Goal: Information Seeking & Learning: Understand process/instructions

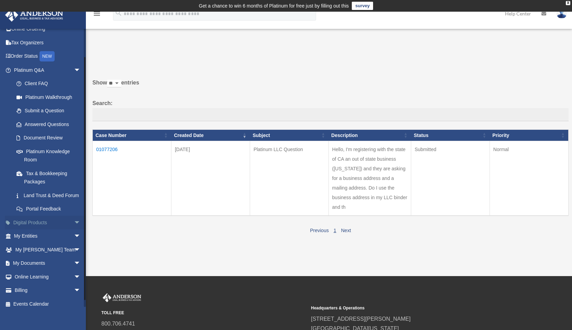
scroll to position [35, 0]
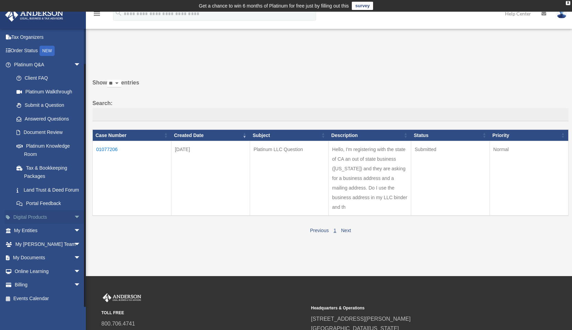
click at [74, 214] on span "arrow_drop_down" at bounding box center [81, 217] width 14 height 14
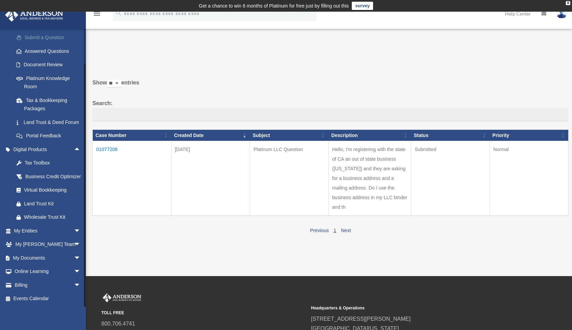
scroll to position [34, 0]
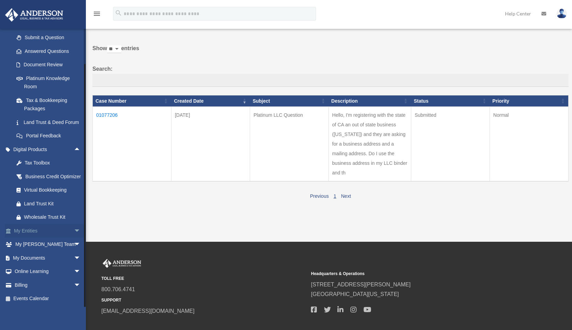
click at [60, 227] on link "My Entities arrow_drop_down" at bounding box center [48, 231] width 86 height 14
click at [74, 228] on span "arrow_drop_down" at bounding box center [81, 231] width 14 height 14
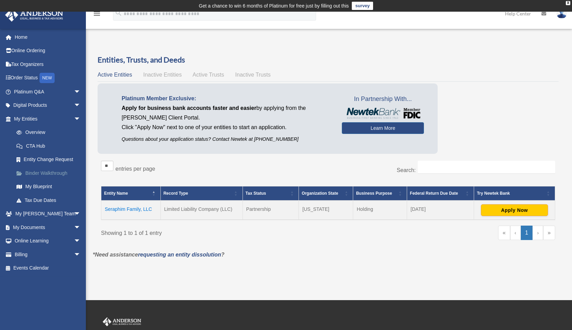
click at [47, 169] on link "Binder Walkthrough" at bounding box center [50, 173] width 81 height 14
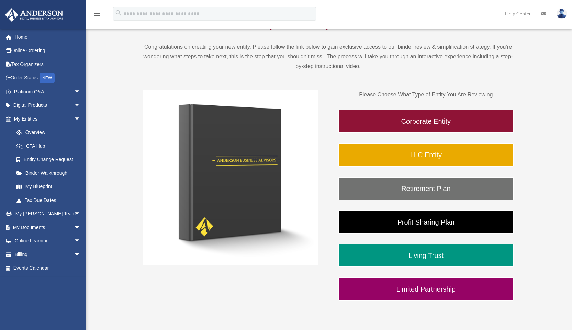
scroll to position [69, 0]
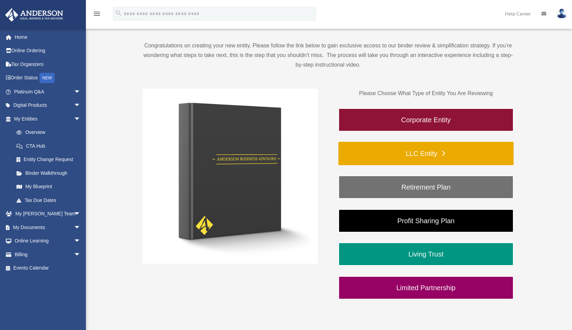
click at [415, 151] on link "LLC Entity" at bounding box center [425, 153] width 175 height 23
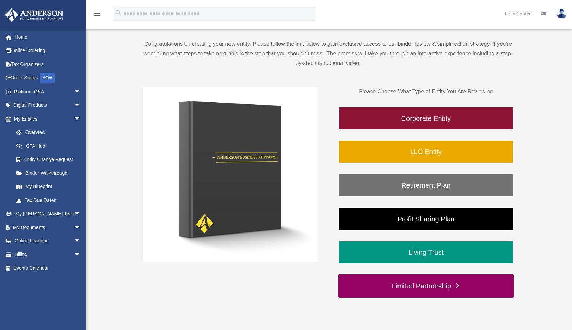
scroll to position [69, 0]
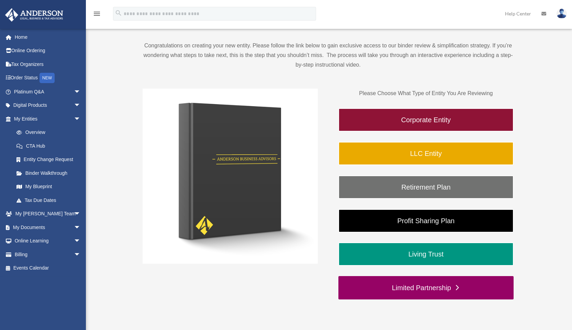
click at [425, 285] on link "Limited Partnership" at bounding box center [425, 287] width 175 height 23
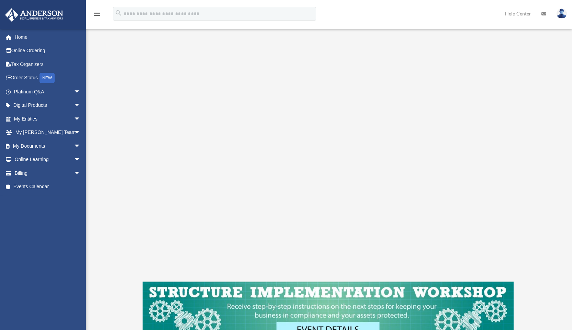
scroll to position [103, 0]
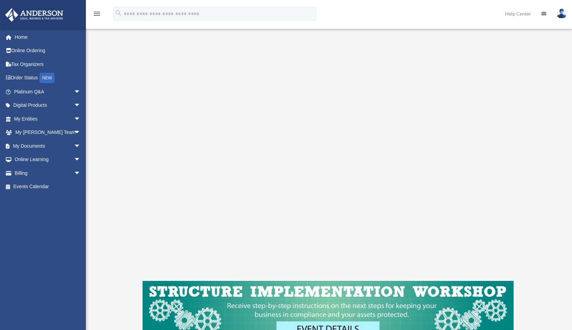
click at [537, 241] on div "Limited Partnership To pause video at anytime, simply click on the video." at bounding box center [328, 160] width 470 height 416
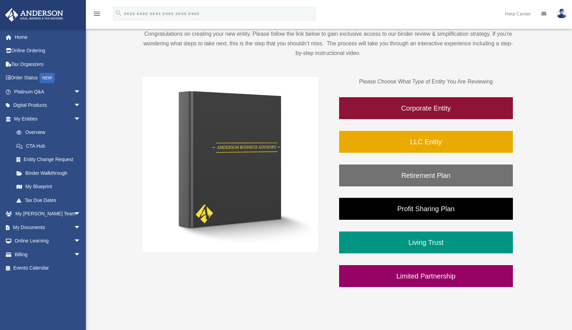
scroll to position [69, 0]
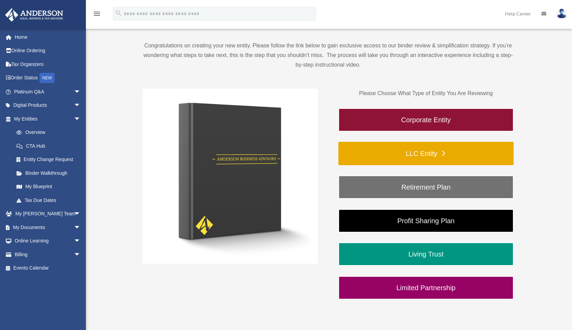
click at [425, 151] on link "LLC Entity" at bounding box center [425, 153] width 175 height 23
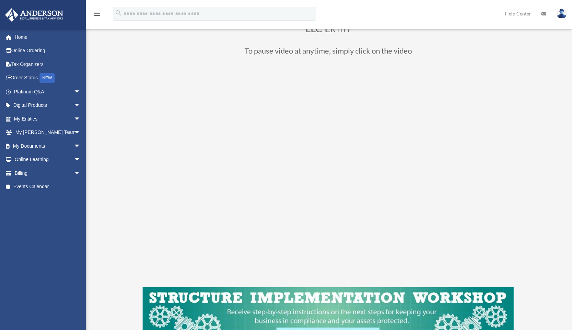
scroll to position [69, 0]
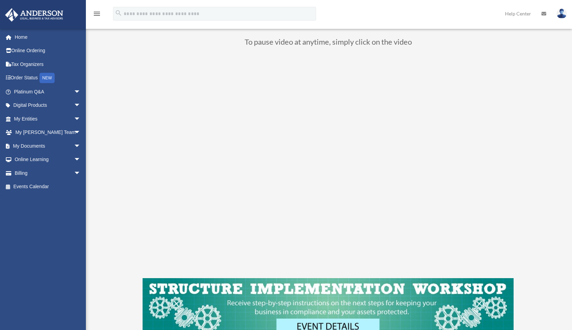
click at [102, 193] on div "LLC Entity To pause video at anytime, simply click on the video" at bounding box center [328, 175] width 470 height 379
